Goal: Task Accomplishment & Management: Use online tool/utility

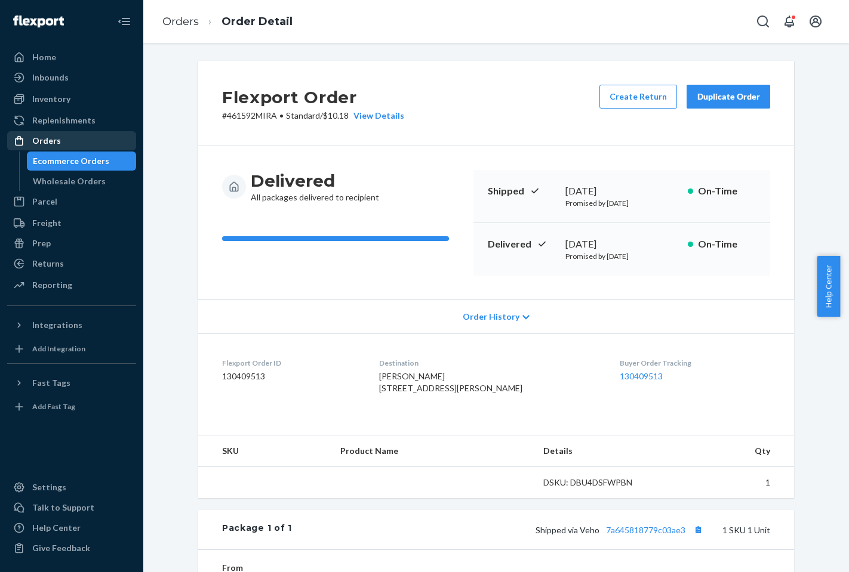
click at [63, 147] on div "Orders" at bounding box center [71, 141] width 127 height 17
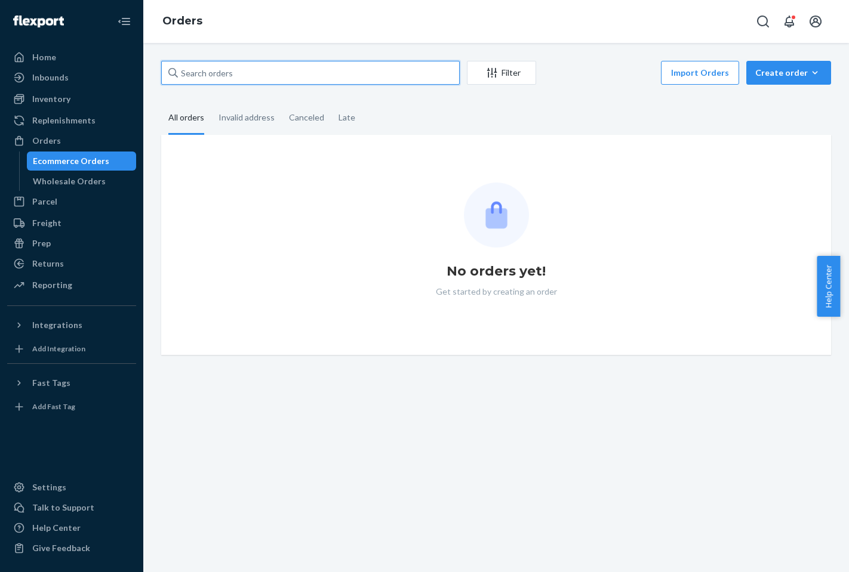
click at [217, 81] on input "text" at bounding box center [310, 73] width 298 height 24
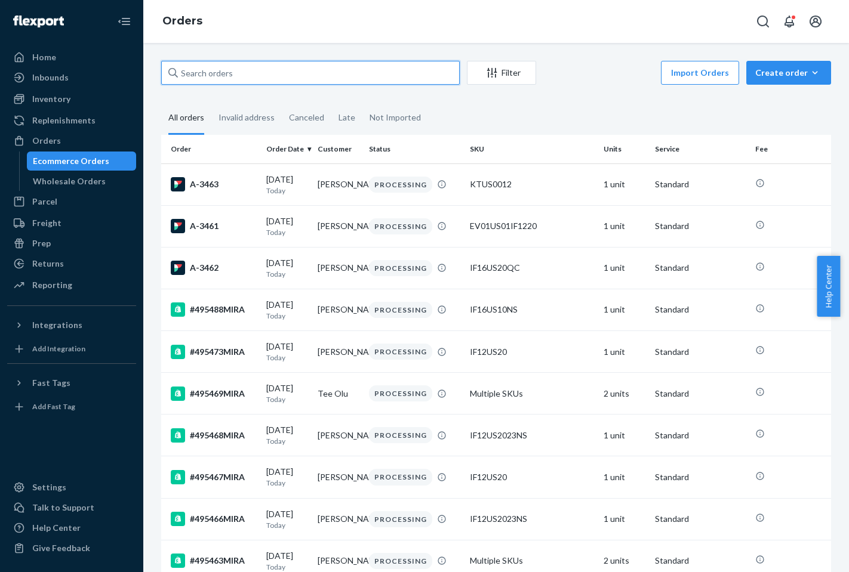
paste input "491233MIRA"
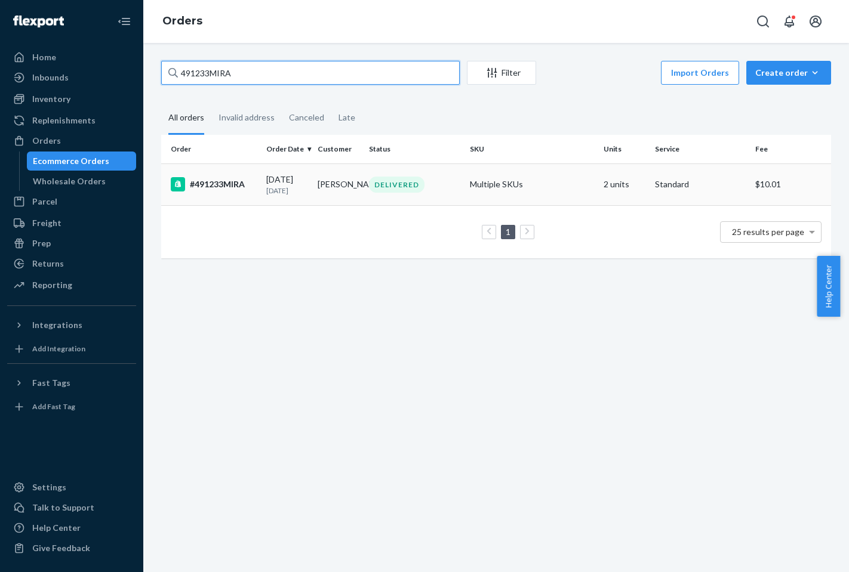
type input "491233MIRA"
click at [215, 192] on div "#491233MIRA" at bounding box center [214, 184] width 86 height 14
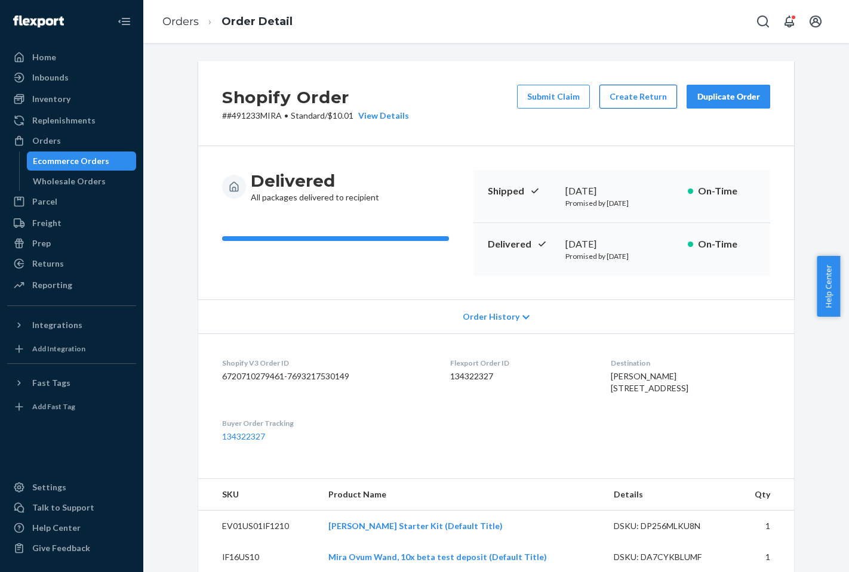
click at [646, 99] on button "Create Return" at bounding box center [638, 97] width 78 height 24
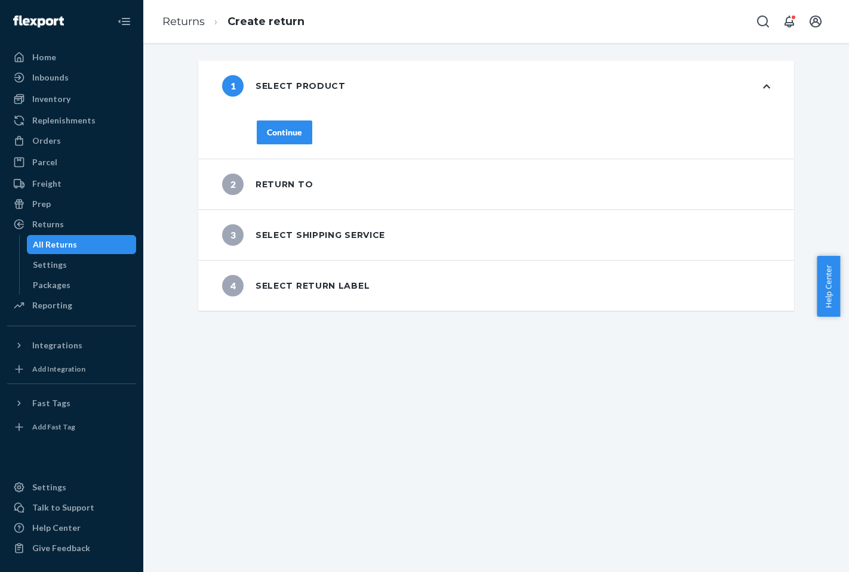
click at [288, 140] on button "Continue" at bounding box center [285, 133] width 56 height 24
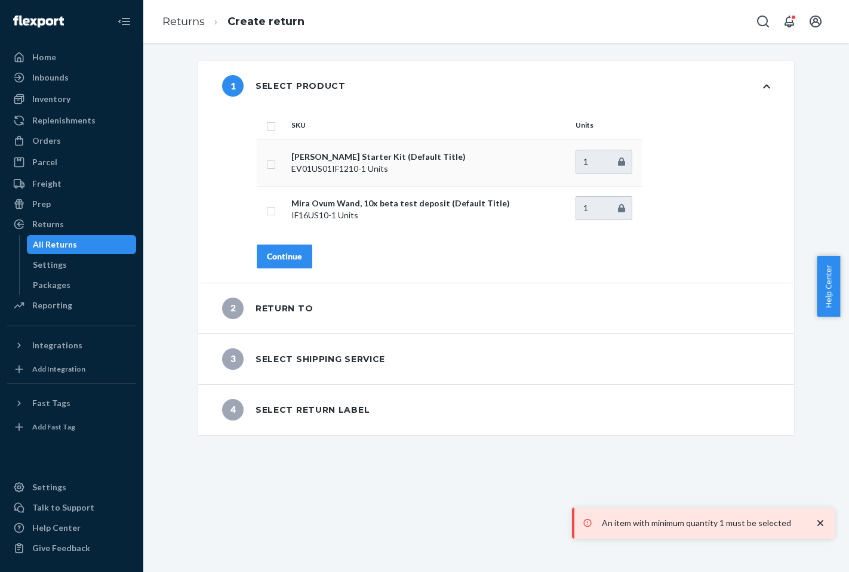
click at [280, 156] on td at bounding box center [272, 163] width 30 height 47
click at [270, 161] on td at bounding box center [272, 163] width 30 height 47
click at [267, 167] on input "checkbox" at bounding box center [271, 163] width 10 height 13
checkbox input "true"
click at [266, 213] on input "checkbox" at bounding box center [271, 210] width 10 height 13
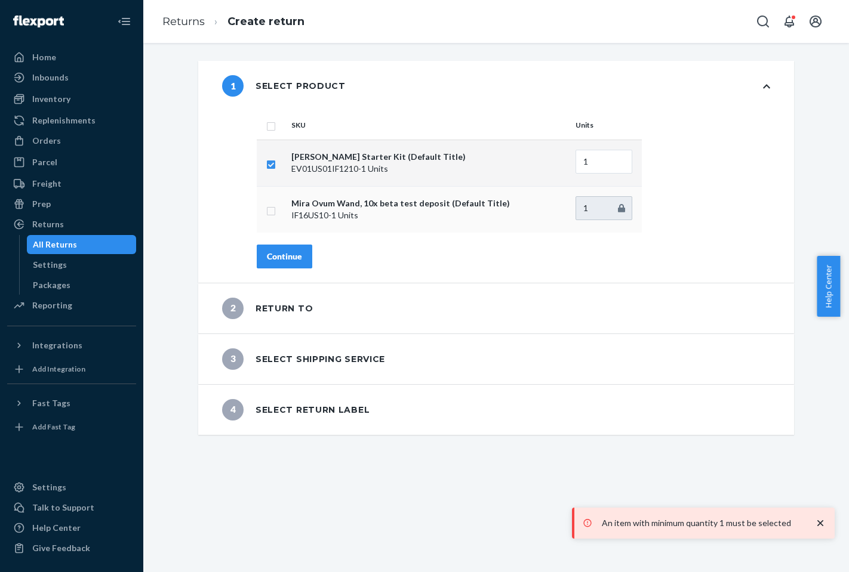
checkbox input "true"
click at [294, 255] on div "Continue" at bounding box center [284, 257] width 35 height 12
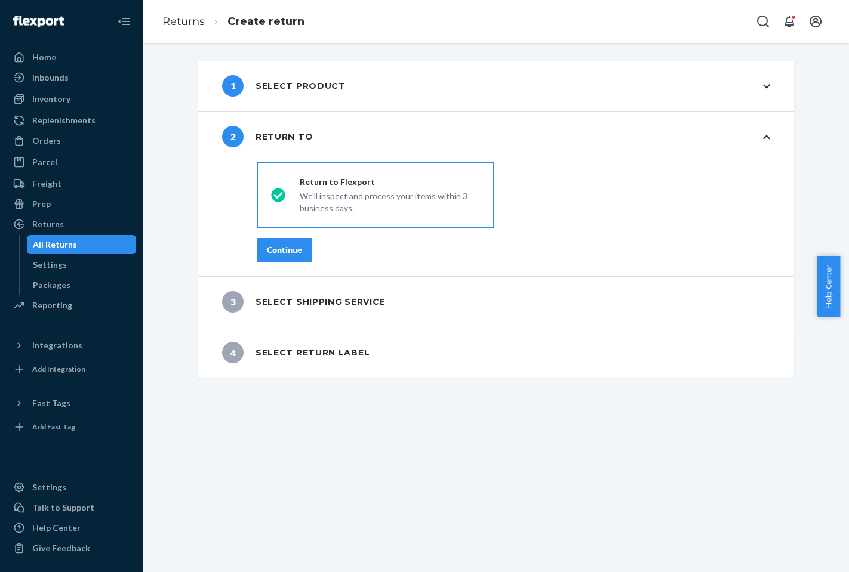
click at [300, 248] on button "Continue" at bounding box center [285, 250] width 56 height 24
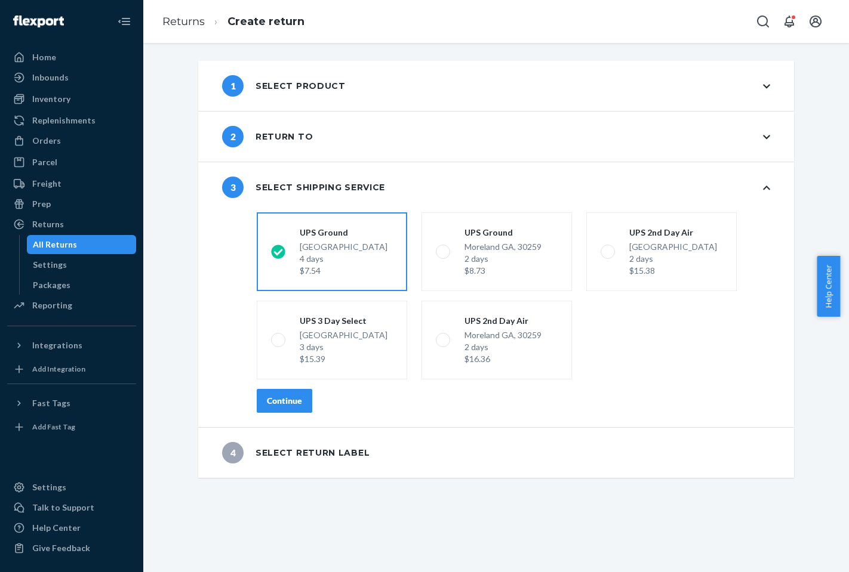
click at [298, 398] on button "Continue" at bounding box center [285, 401] width 56 height 24
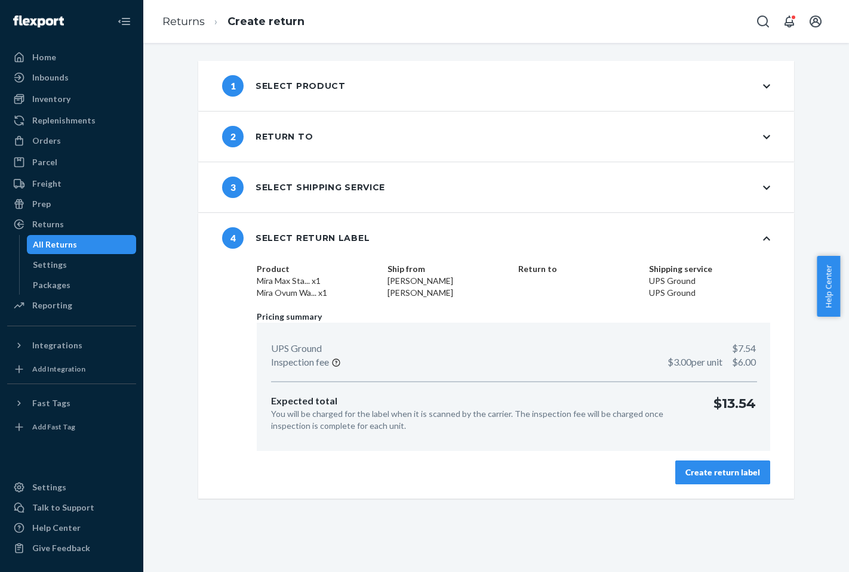
click at [724, 474] on div "Create return label" at bounding box center [722, 473] width 75 height 12
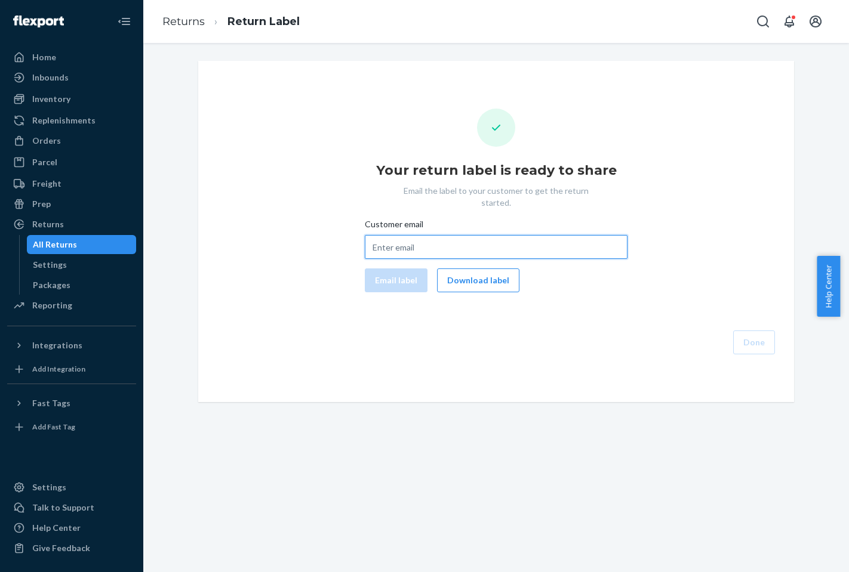
click at [457, 242] on input "Customer email" at bounding box center [496, 247] width 263 height 24
paste input "491233MIRA"
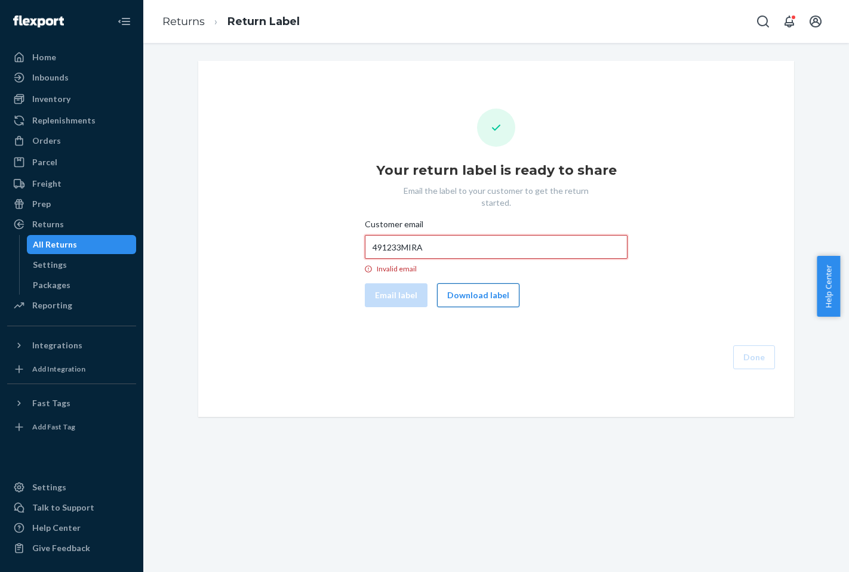
type input "491233MIRA"
click at [484, 288] on button "Download label" at bounding box center [478, 296] width 82 height 24
